Goal: Information Seeking & Learning: Compare options

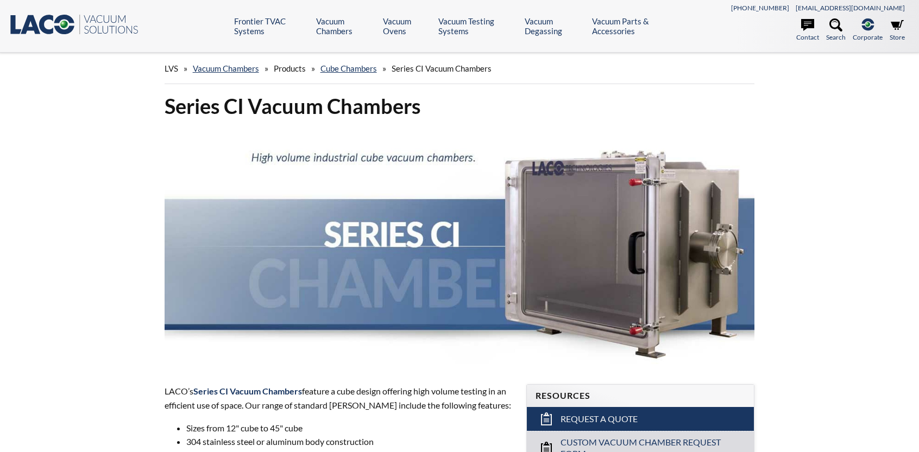
select select "Language Translate Widget"
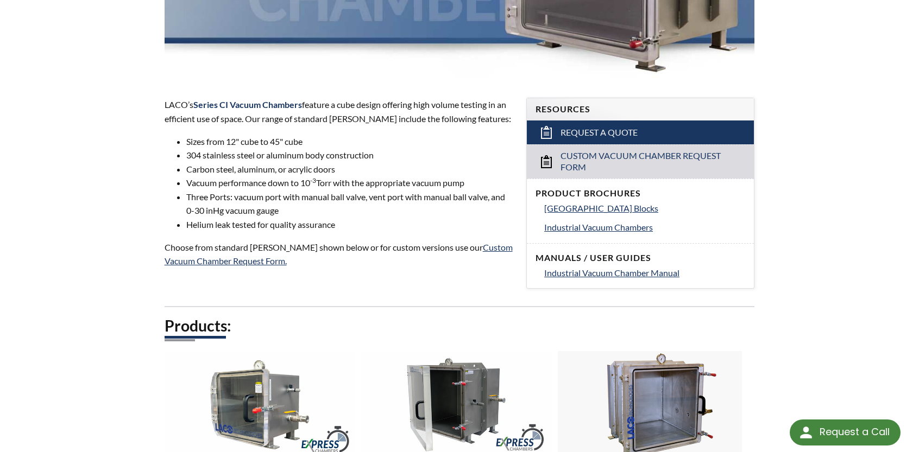
scroll to position [271, 0]
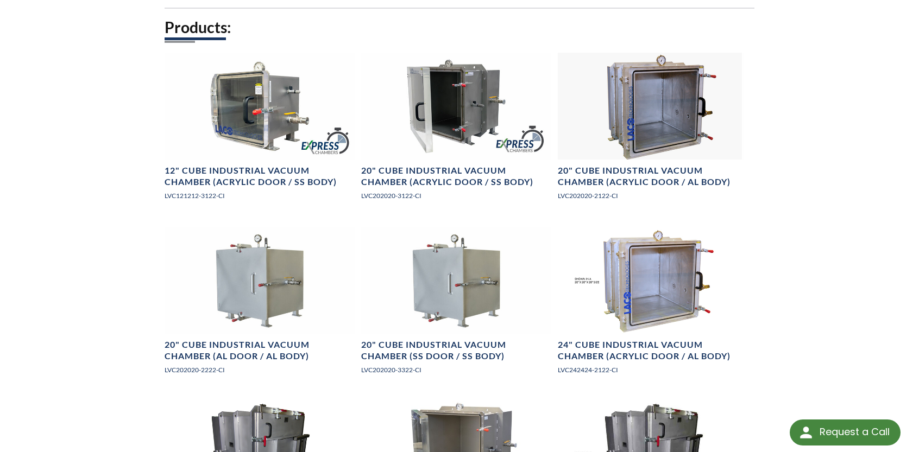
scroll to position [706, 0]
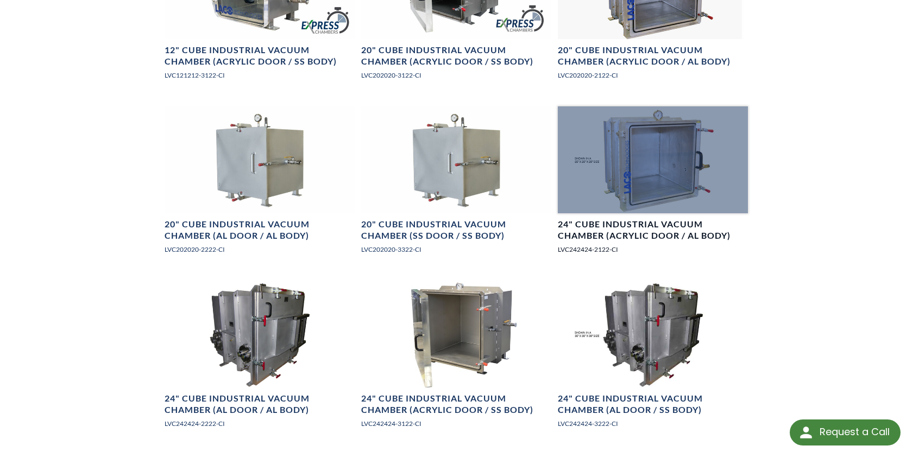
click at [665, 149] on div at bounding box center [653, 159] width 190 height 107
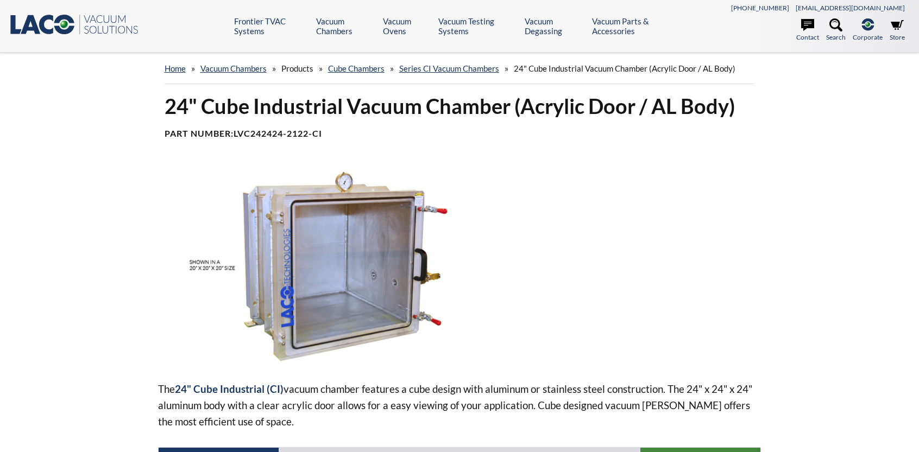
select select "Language Translate Widget"
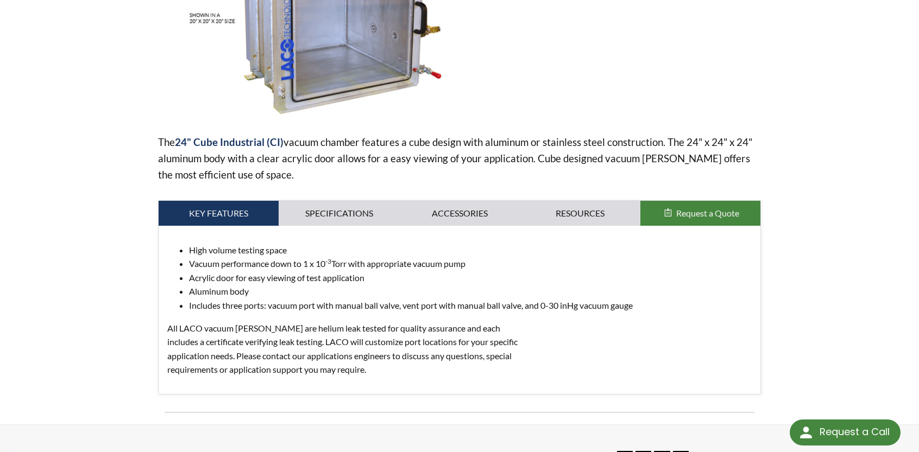
scroll to position [271, 0]
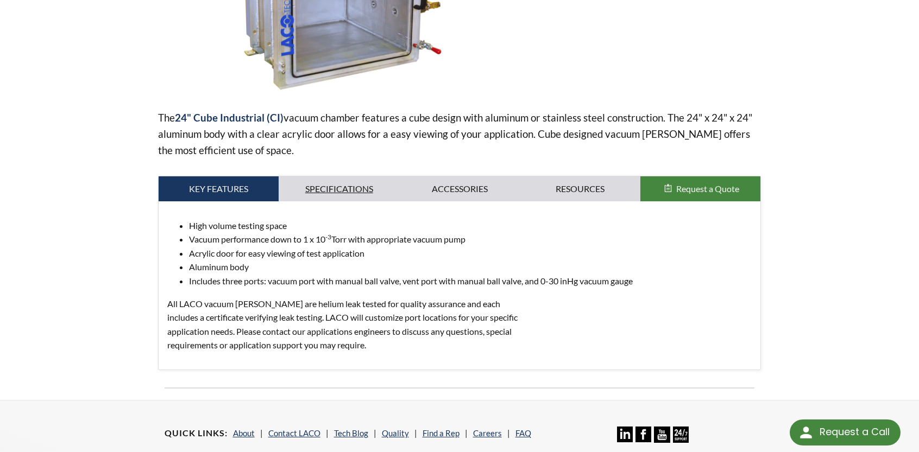
click at [338, 184] on link "Specifications" at bounding box center [339, 188] width 121 height 25
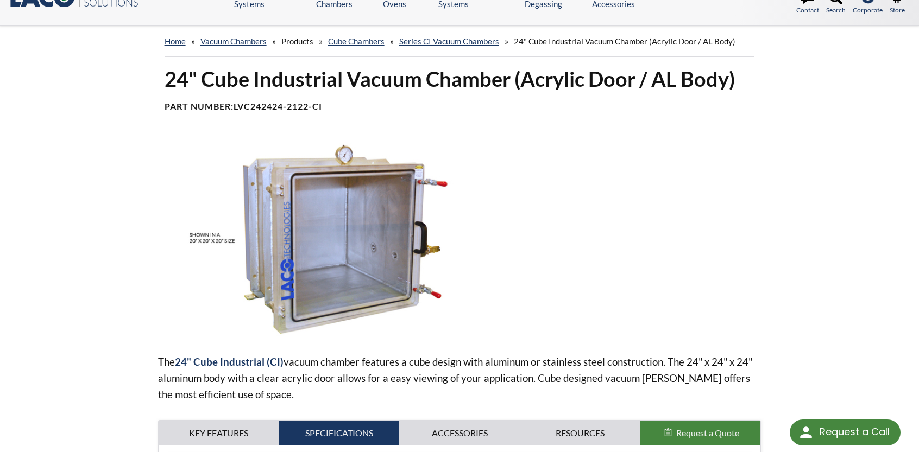
scroll to position [0, 0]
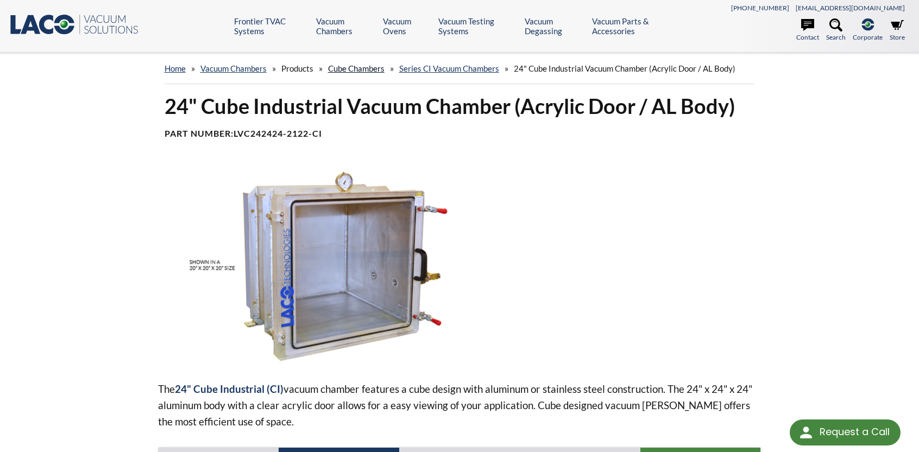
click at [372, 68] on link "Cube Chambers" at bounding box center [356, 69] width 56 height 10
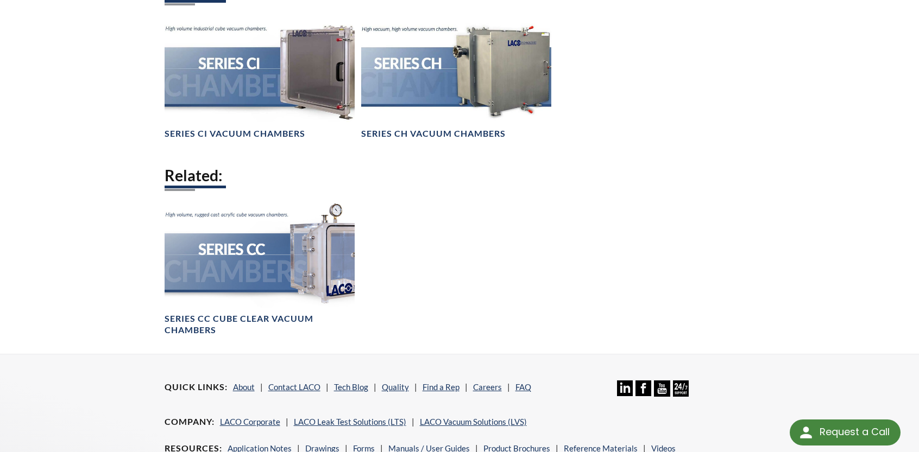
scroll to position [869, 0]
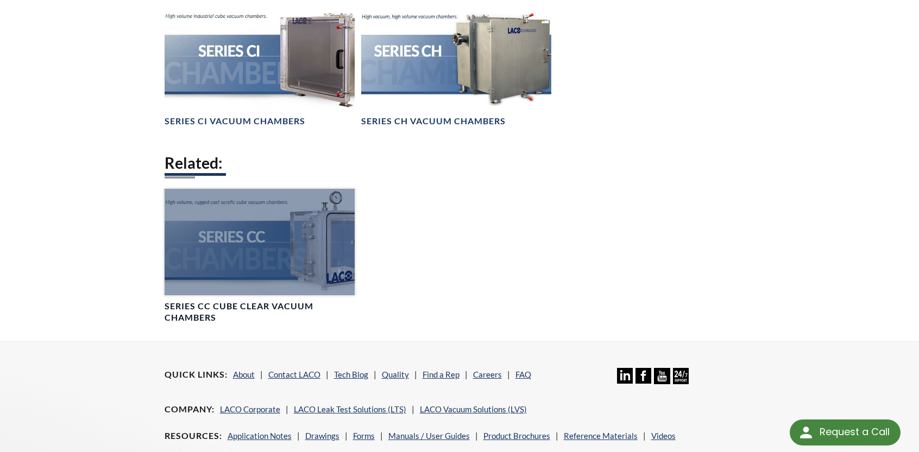
click at [265, 238] on div at bounding box center [260, 242] width 190 height 107
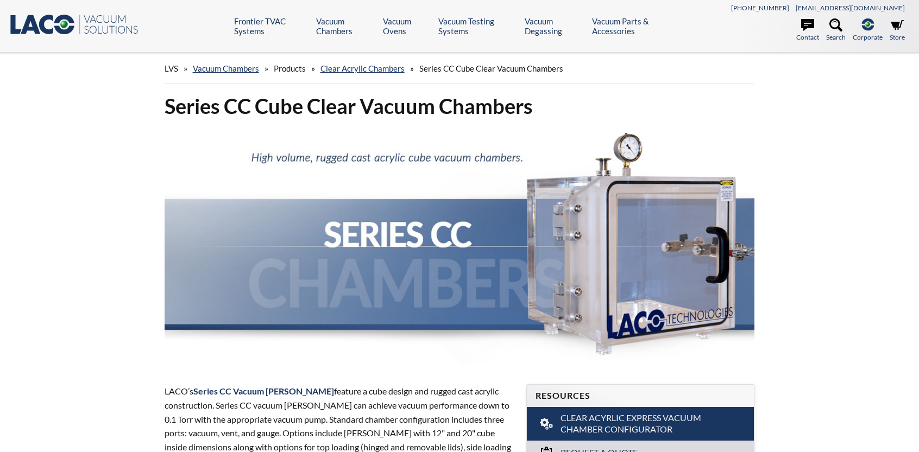
select select "Language Translate Widget"
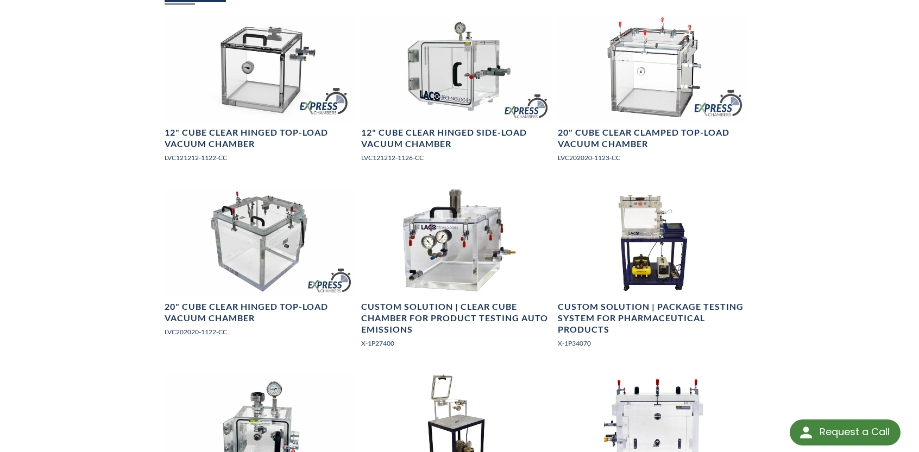
scroll to position [814, 0]
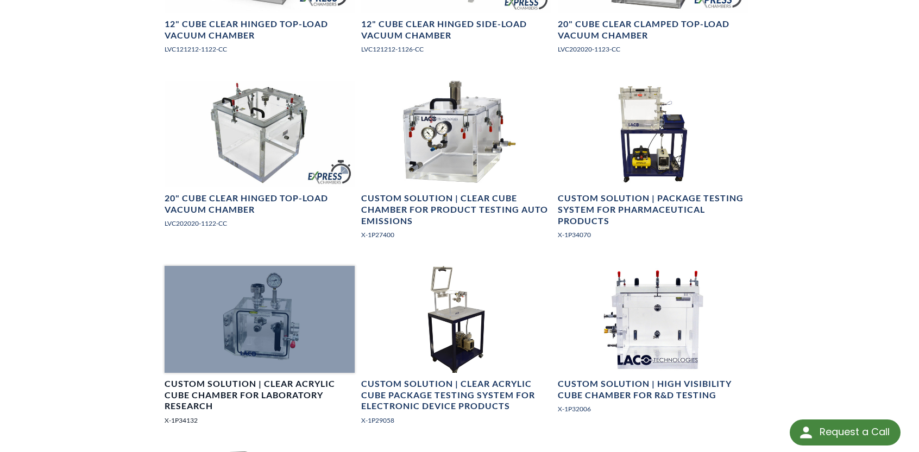
click at [265, 310] on div at bounding box center [260, 319] width 190 height 107
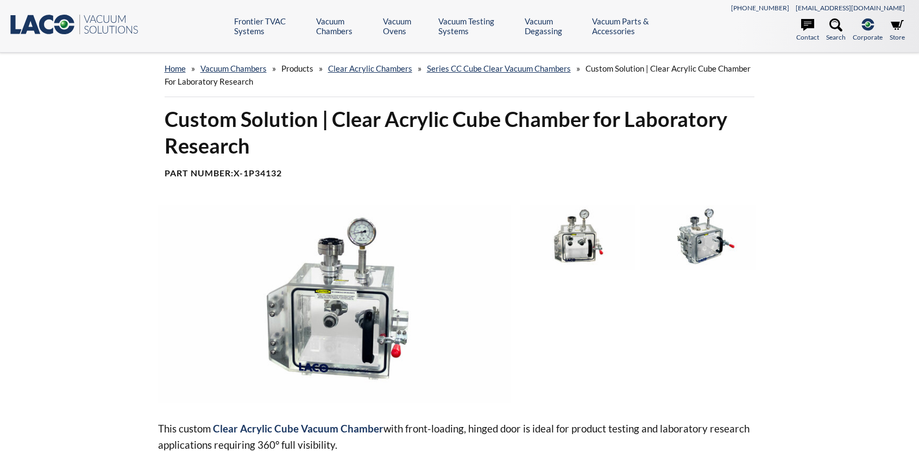
select select "Language Translate Widget"
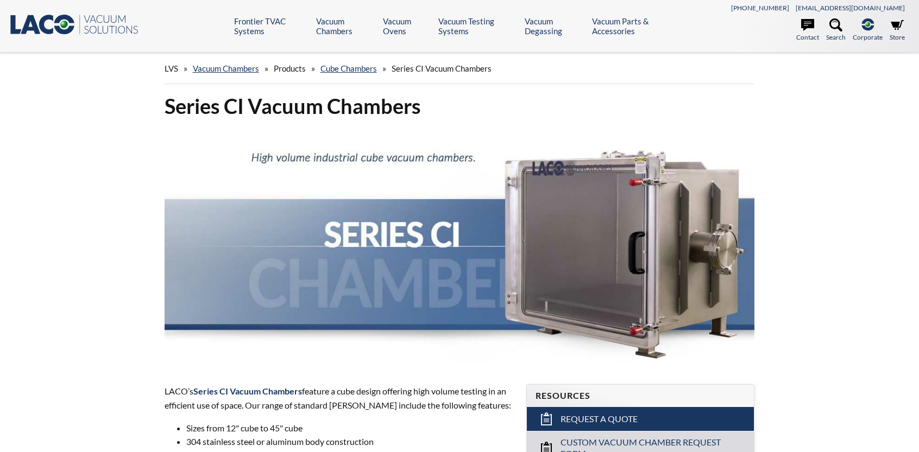
select select "Language Translate Widget"
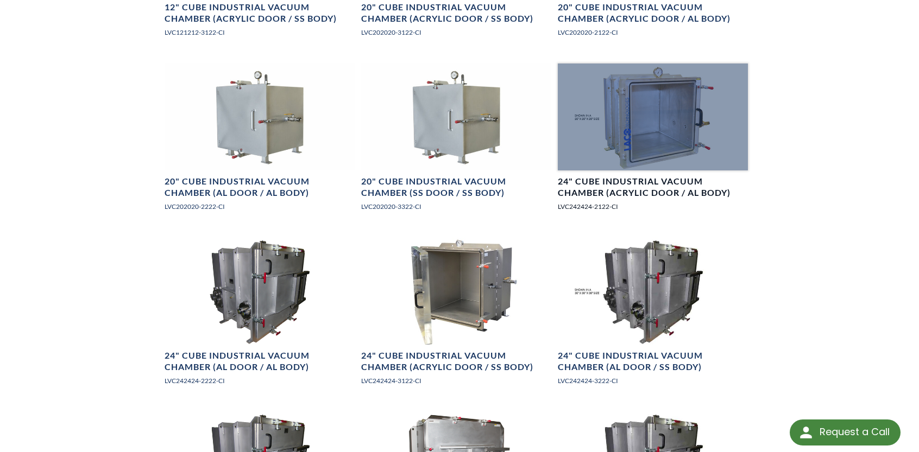
scroll to position [760, 0]
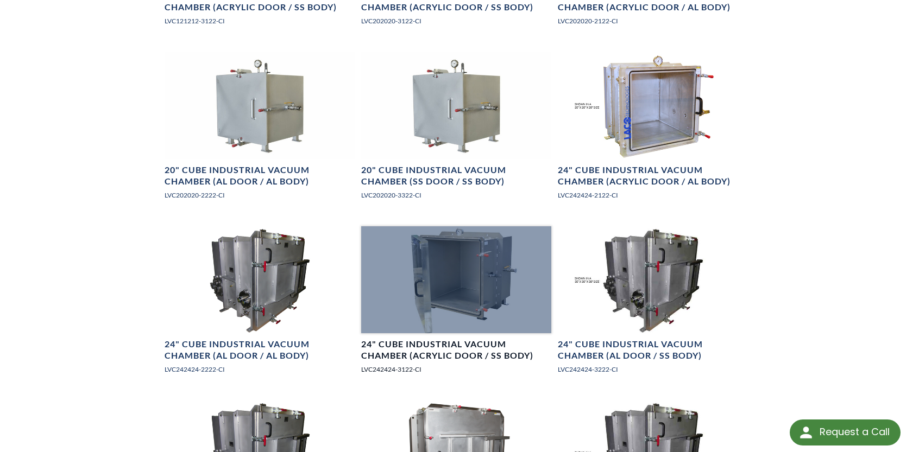
click at [458, 264] on div at bounding box center [456, 279] width 190 height 107
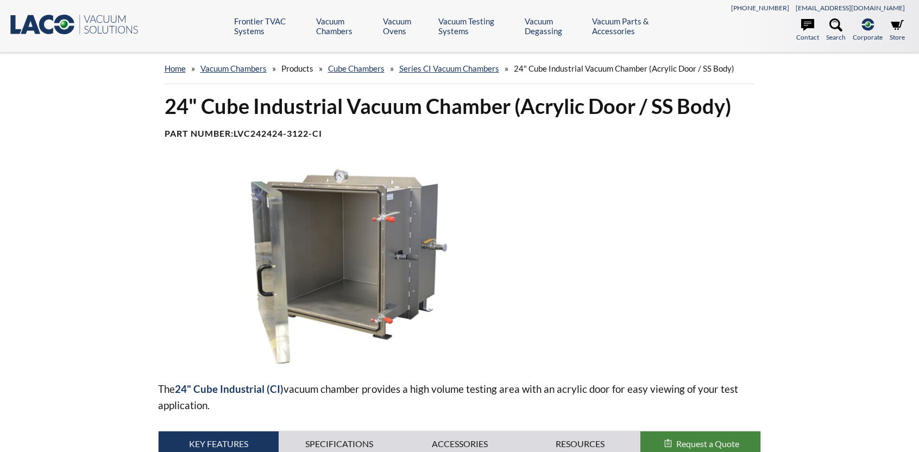
select select "Language Translate Widget"
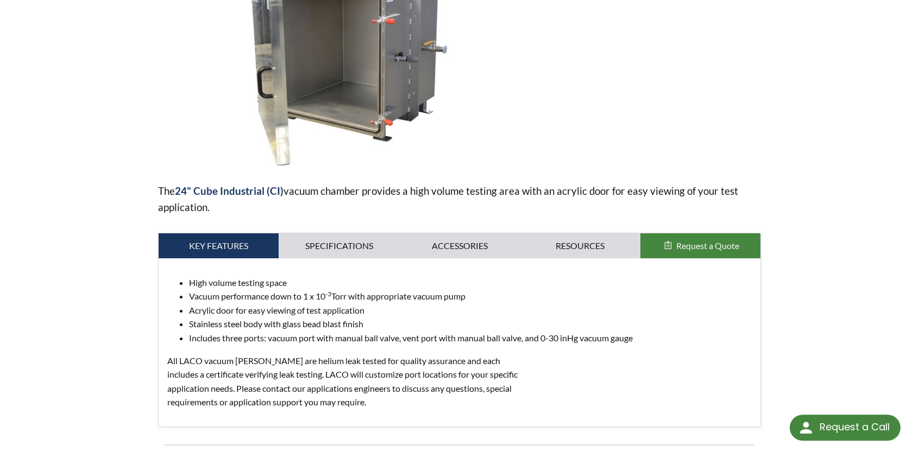
scroll to position [217, 0]
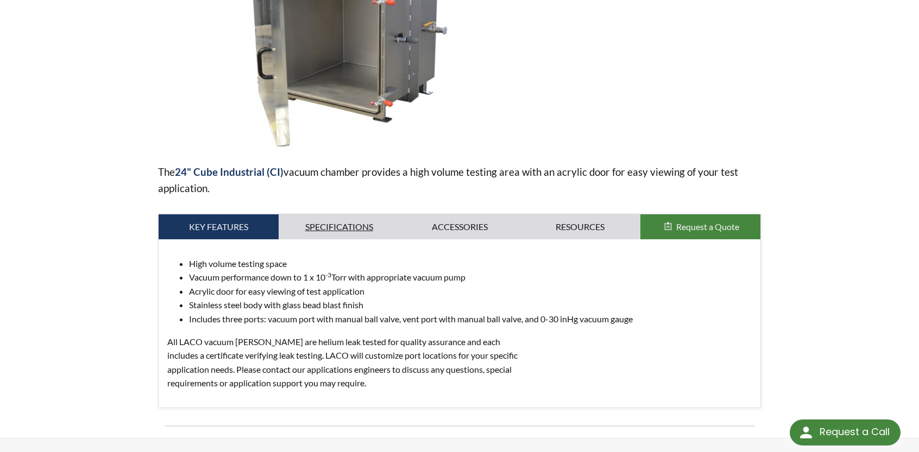
click at [360, 229] on link "Specifications" at bounding box center [339, 226] width 121 height 25
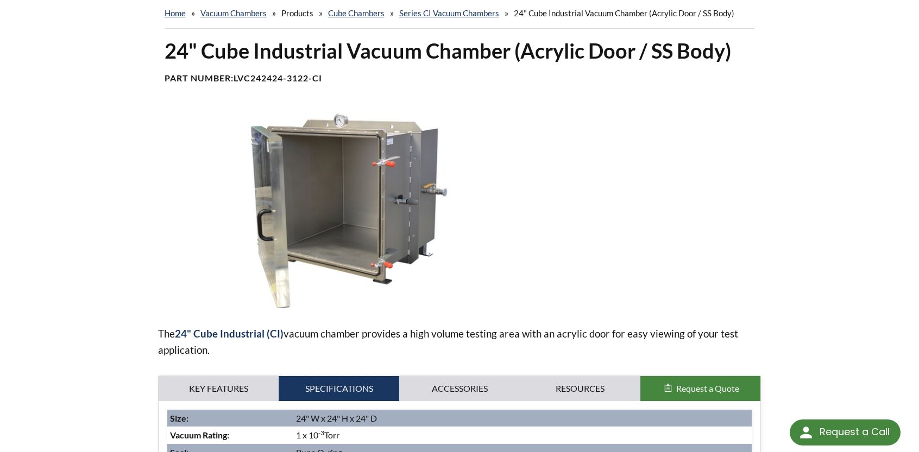
scroll to position [54, 0]
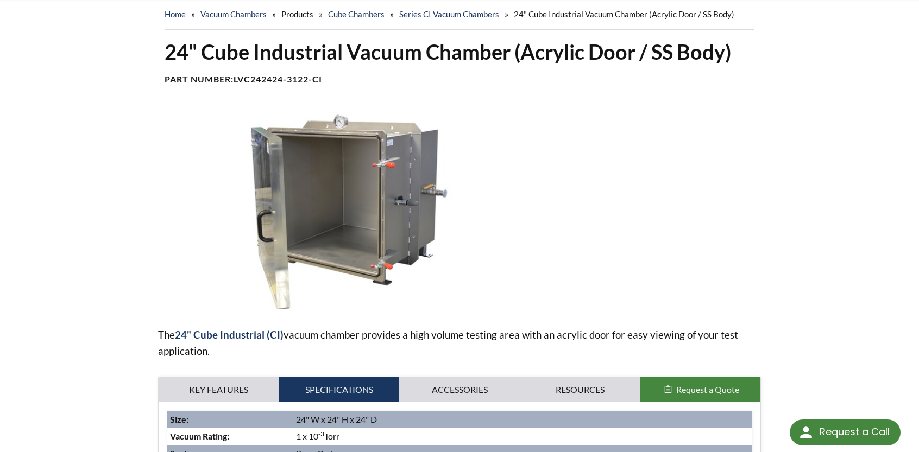
click at [360, 184] on img at bounding box center [334, 210] width 353 height 198
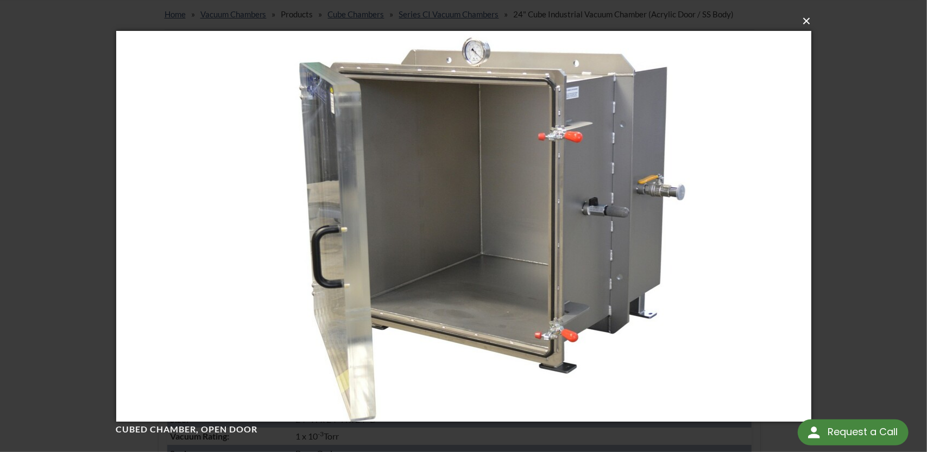
click at [808, 22] on button "×" at bounding box center [466, 21] width 695 height 24
